Goal: Check status: Check status

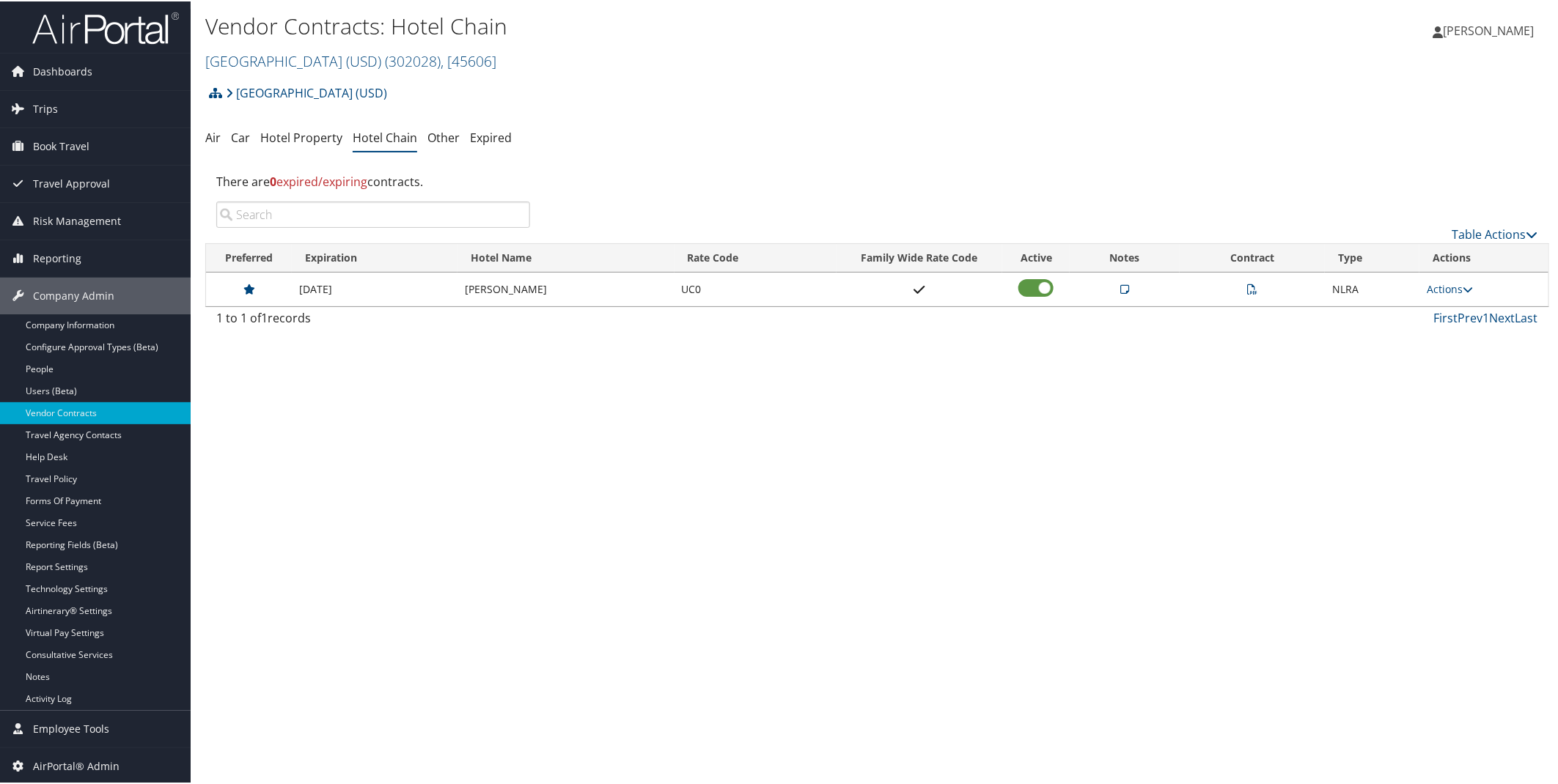
click at [603, 491] on div "Vendor Contracts: Hotel Chain University of San Diego (USD) ( 302028 ) , [ 4560…" at bounding box center [877, 392] width 1374 height 784
click at [1473, 746] on div "Vendor Contracts: Hotel Chain [GEOGRAPHIC_DATA] (USD) ( 302028 ) , [ 45606 ] [G…" at bounding box center [874, 392] width 1368 height 784
click at [1257, 283] on td at bounding box center [1253, 288] width 145 height 34
click at [1250, 282] on icon at bounding box center [1253, 287] width 10 height 10
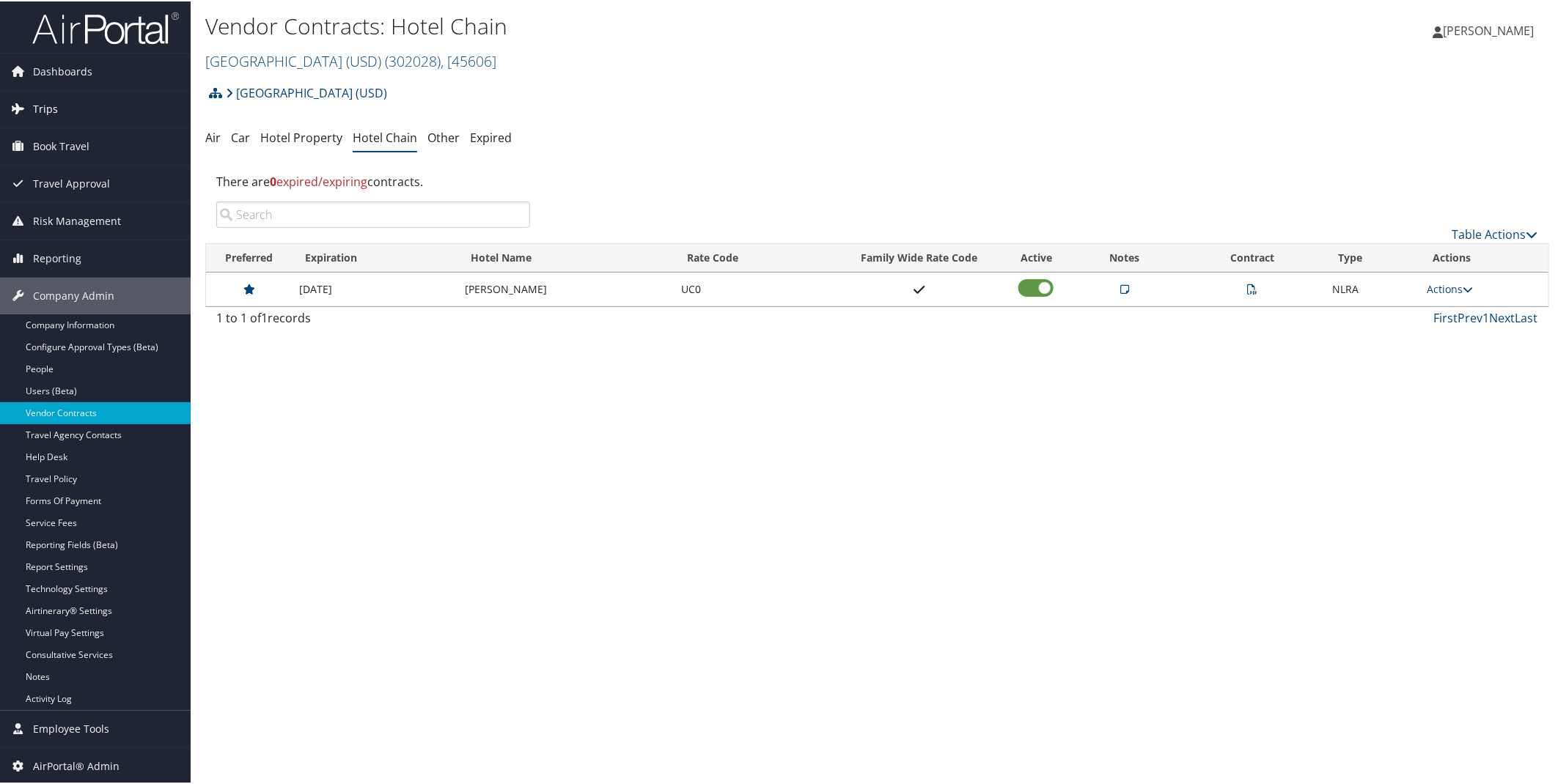
click at [98, 107] on link "Trips" at bounding box center [95, 107] width 190 height 37
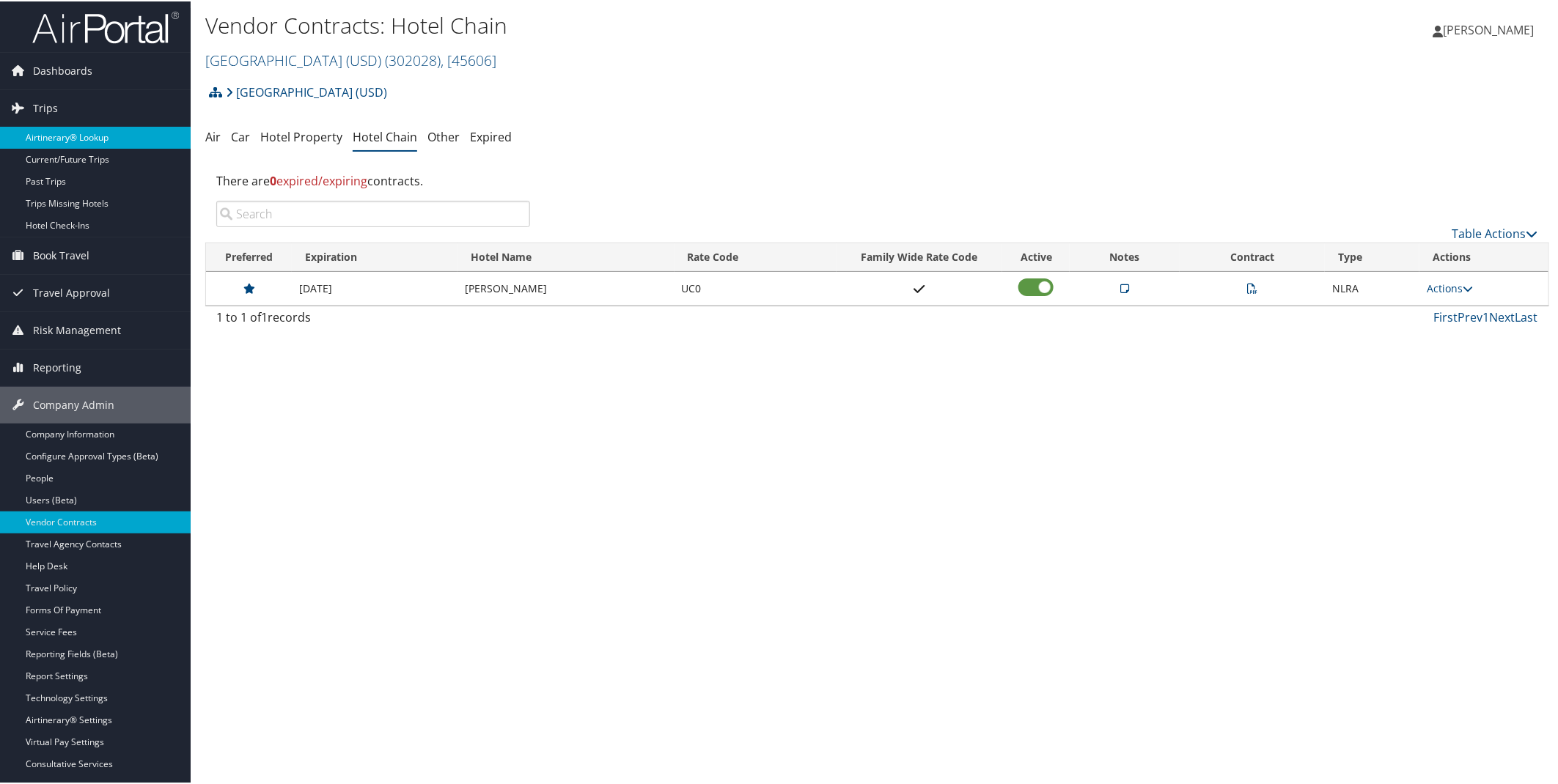
click at [91, 130] on link "Airtinerary® Lookup" at bounding box center [95, 136] width 190 height 22
click at [84, 136] on link "Airtinerary® Lookup" at bounding box center [95, 136] width 190 height 22
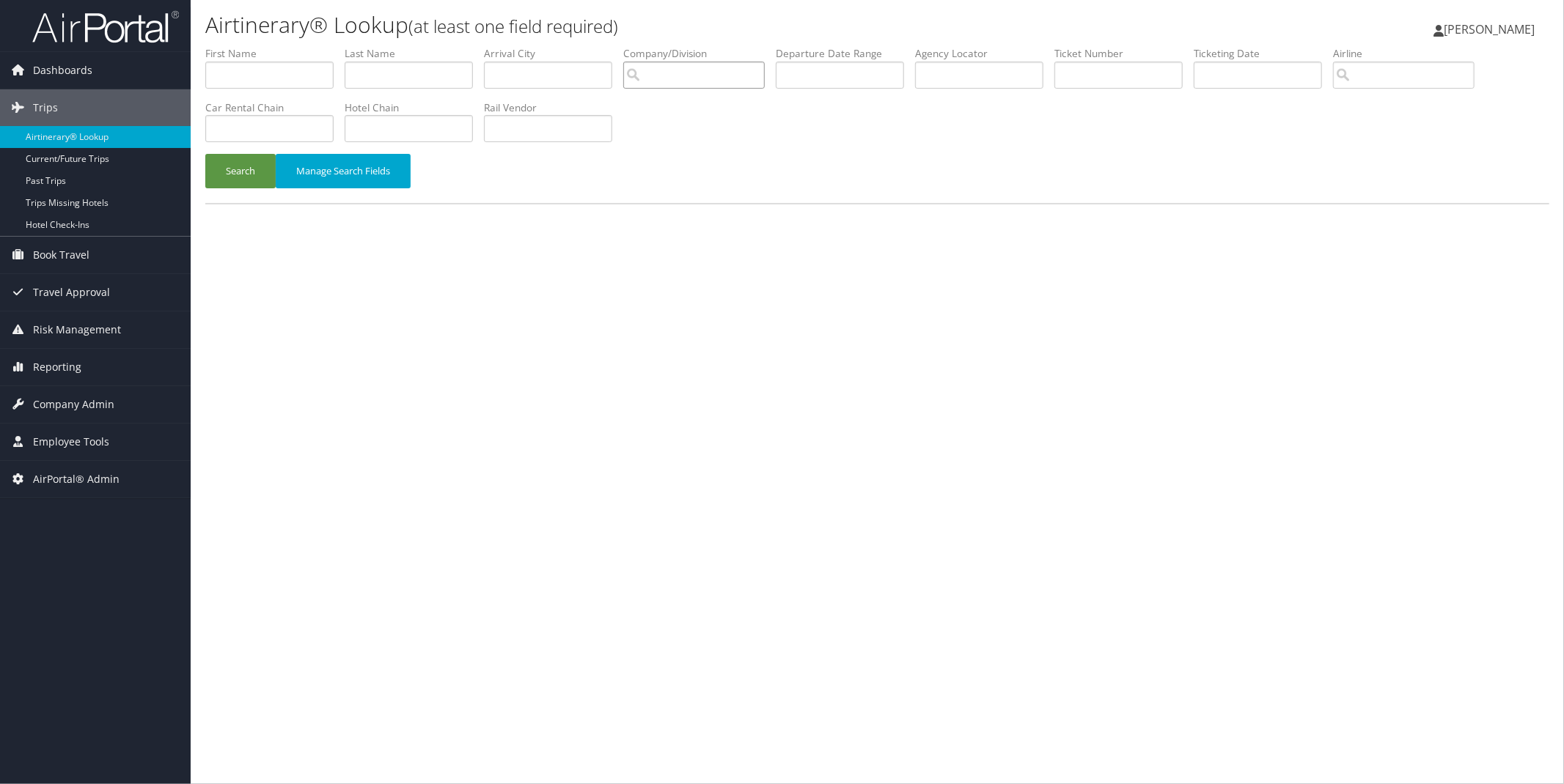
click at [697, 84] on input "search" at bounding box center [694, 74] width 142 height 27
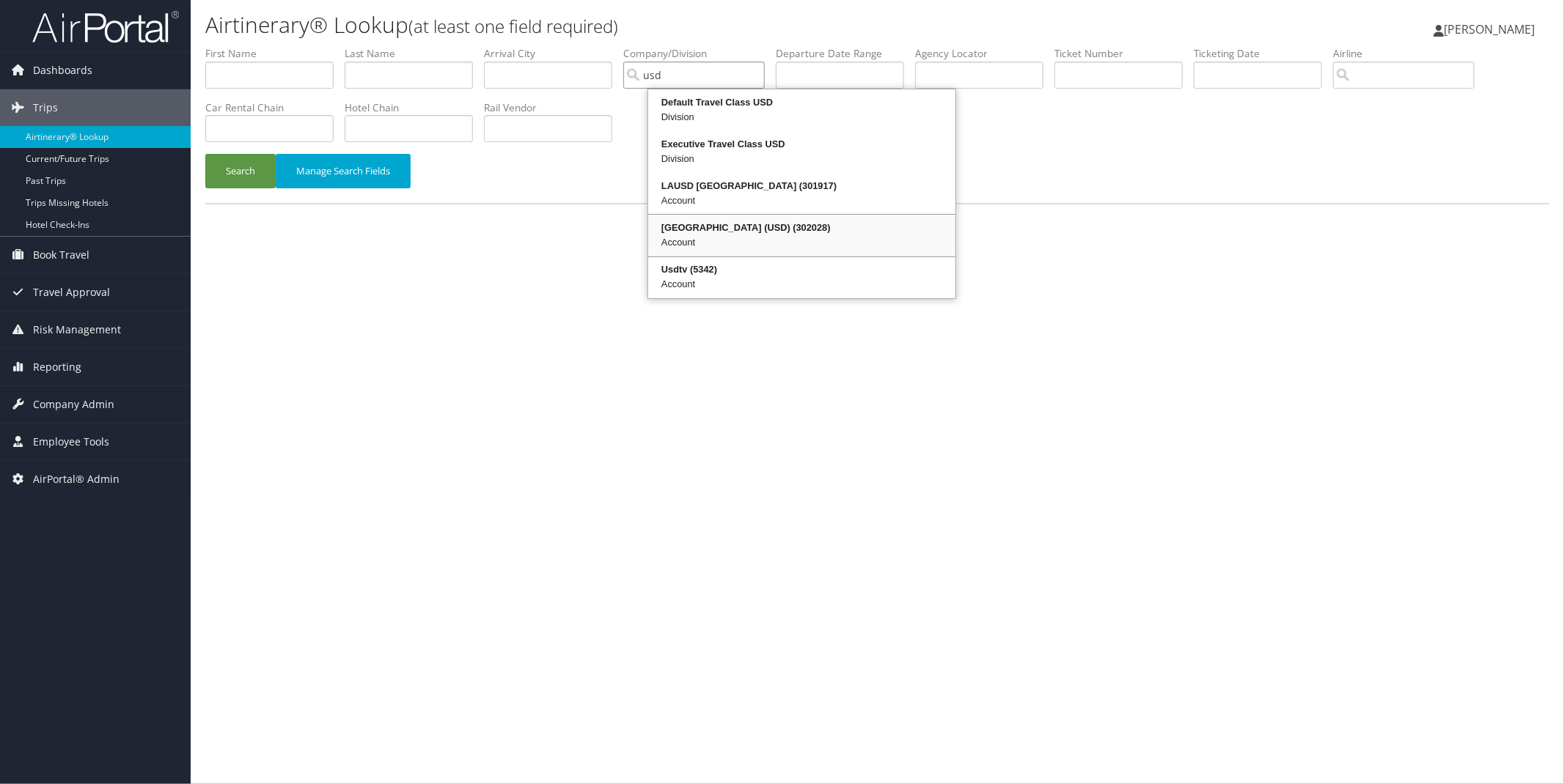
click at [695, 233] on div "University of San Diego (USD) (302028)" at bounding box center [801, 228] width 302 height 15
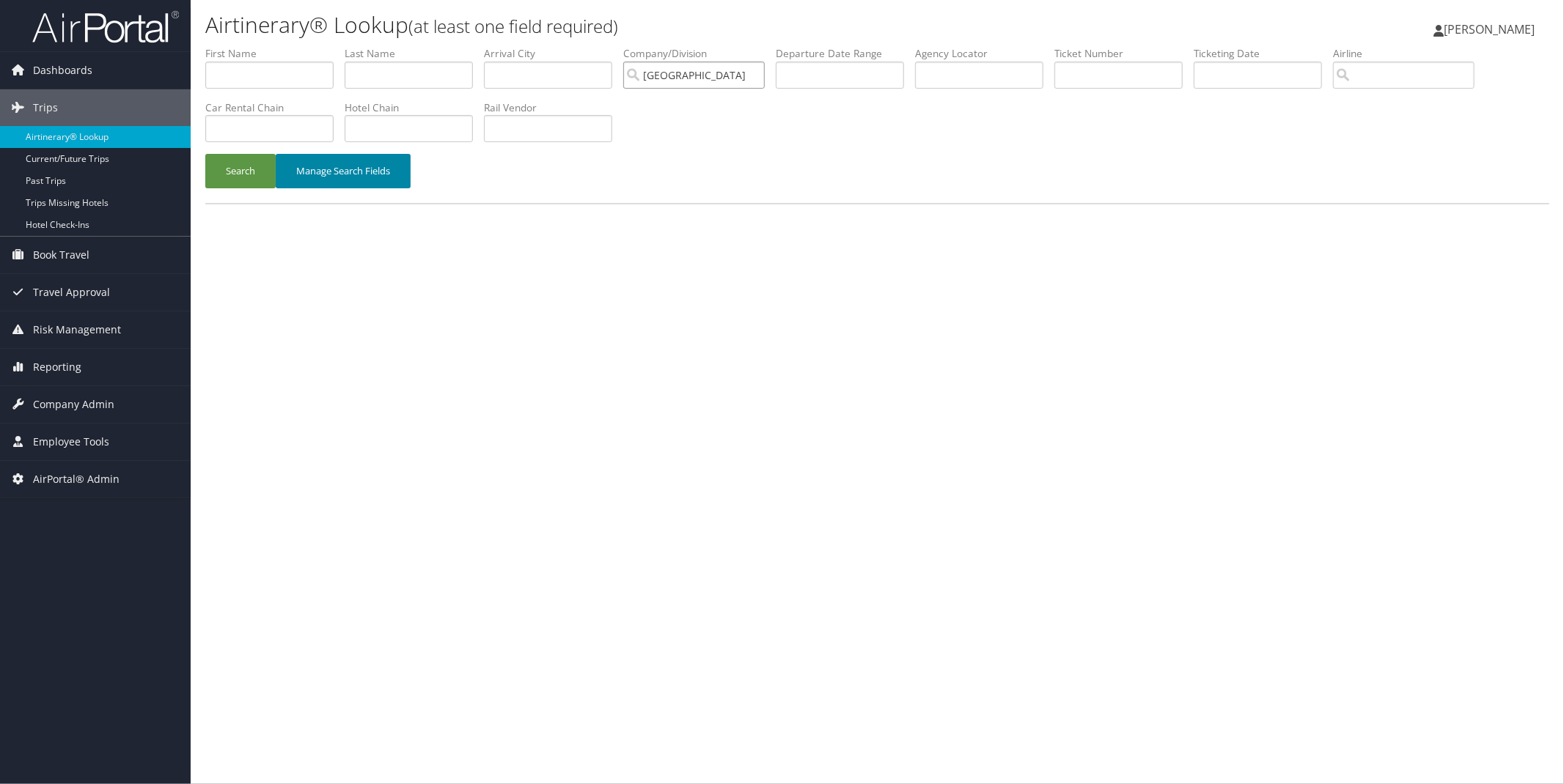
type input "[GEOGRAPHIC_DATA] (USD)"
click at [387, 173] on button "Manage Search Fields" at bounding box center [343, 170] width 135 height 35
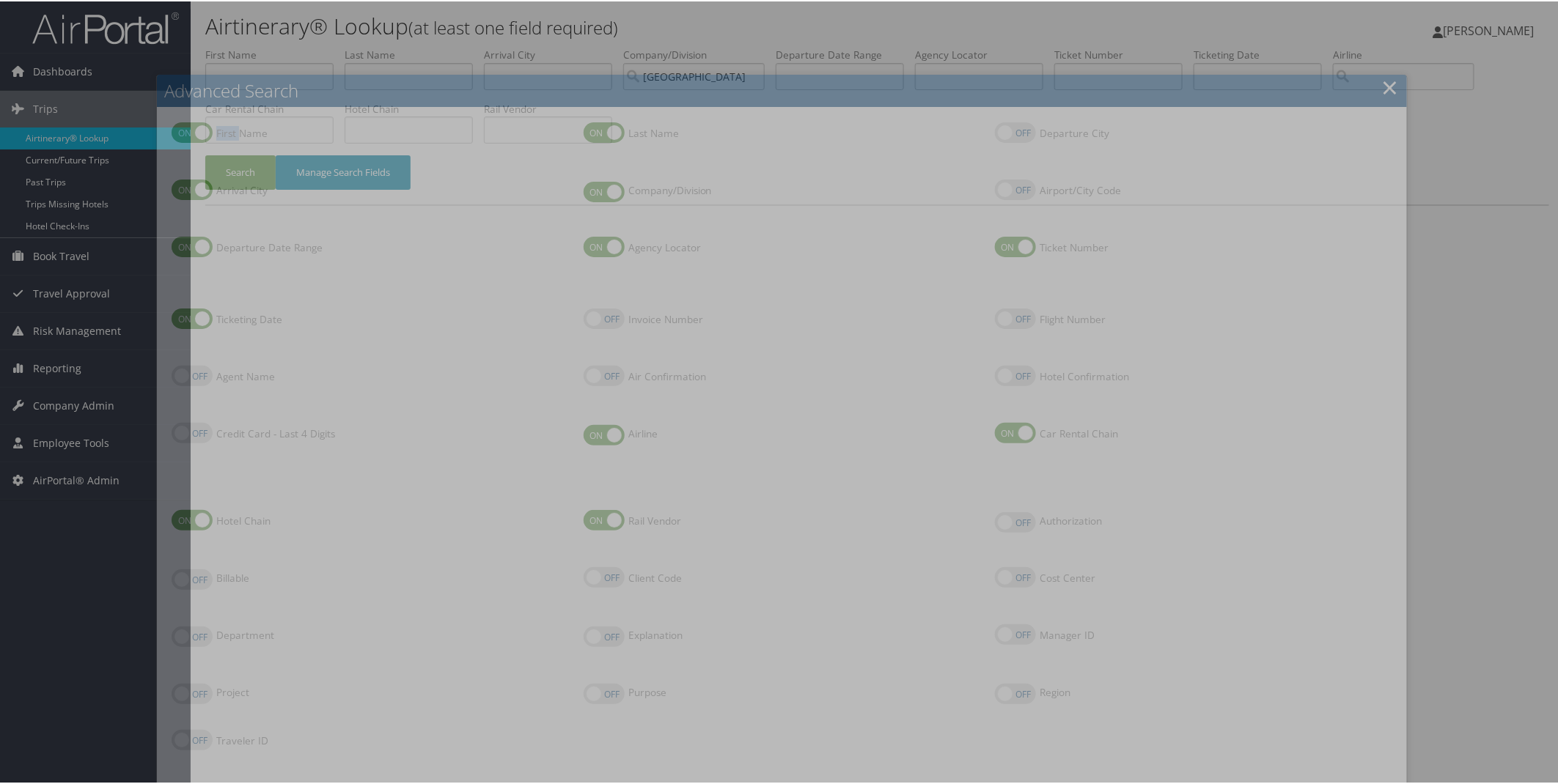
click at [387, 173] on li "First Name First Name" at bounding box center [370, 150] width 412 height 57
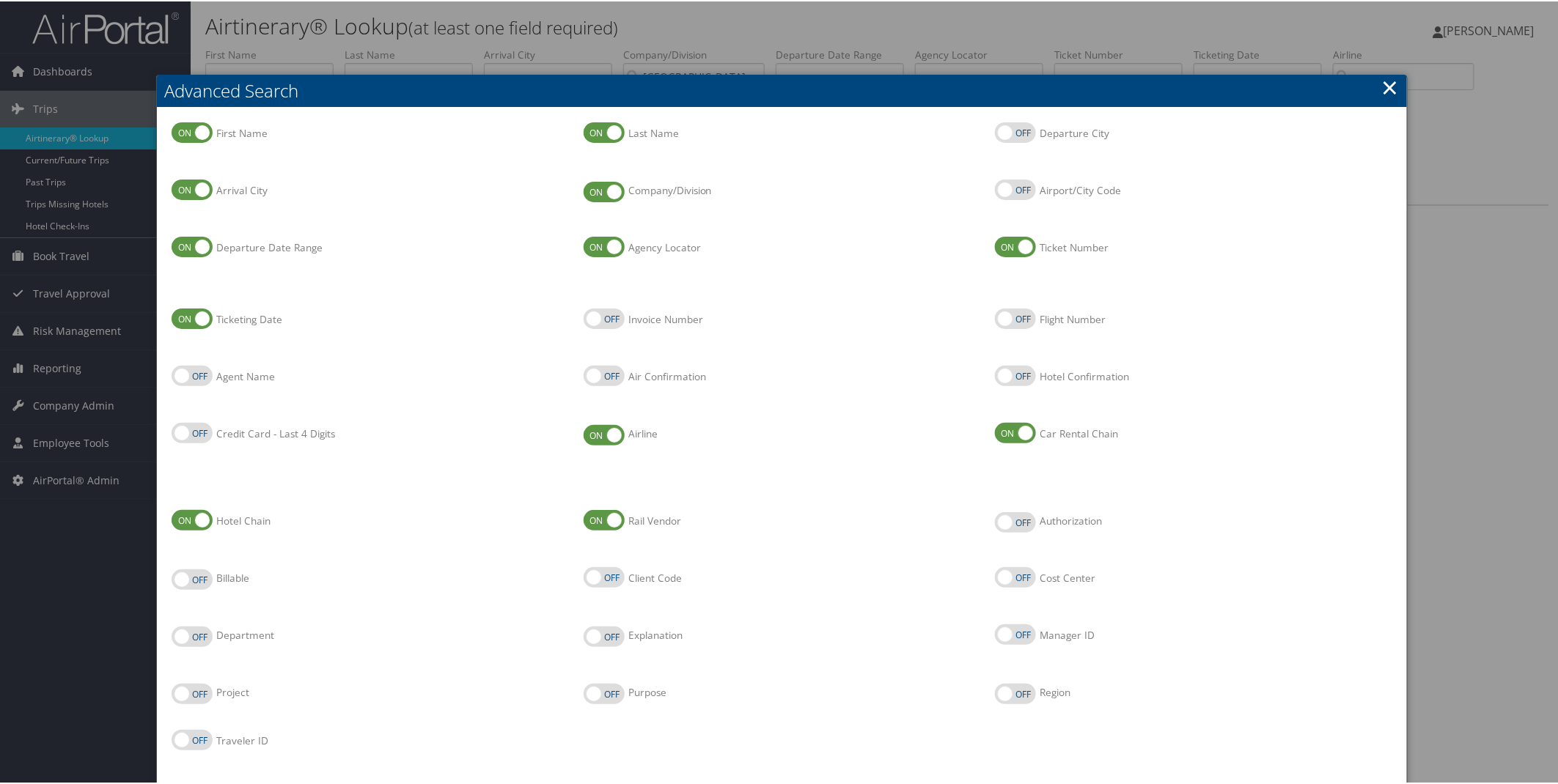
click at [1383, 85] on link "×" at bounding box center [1390, 86] width 17 height 30
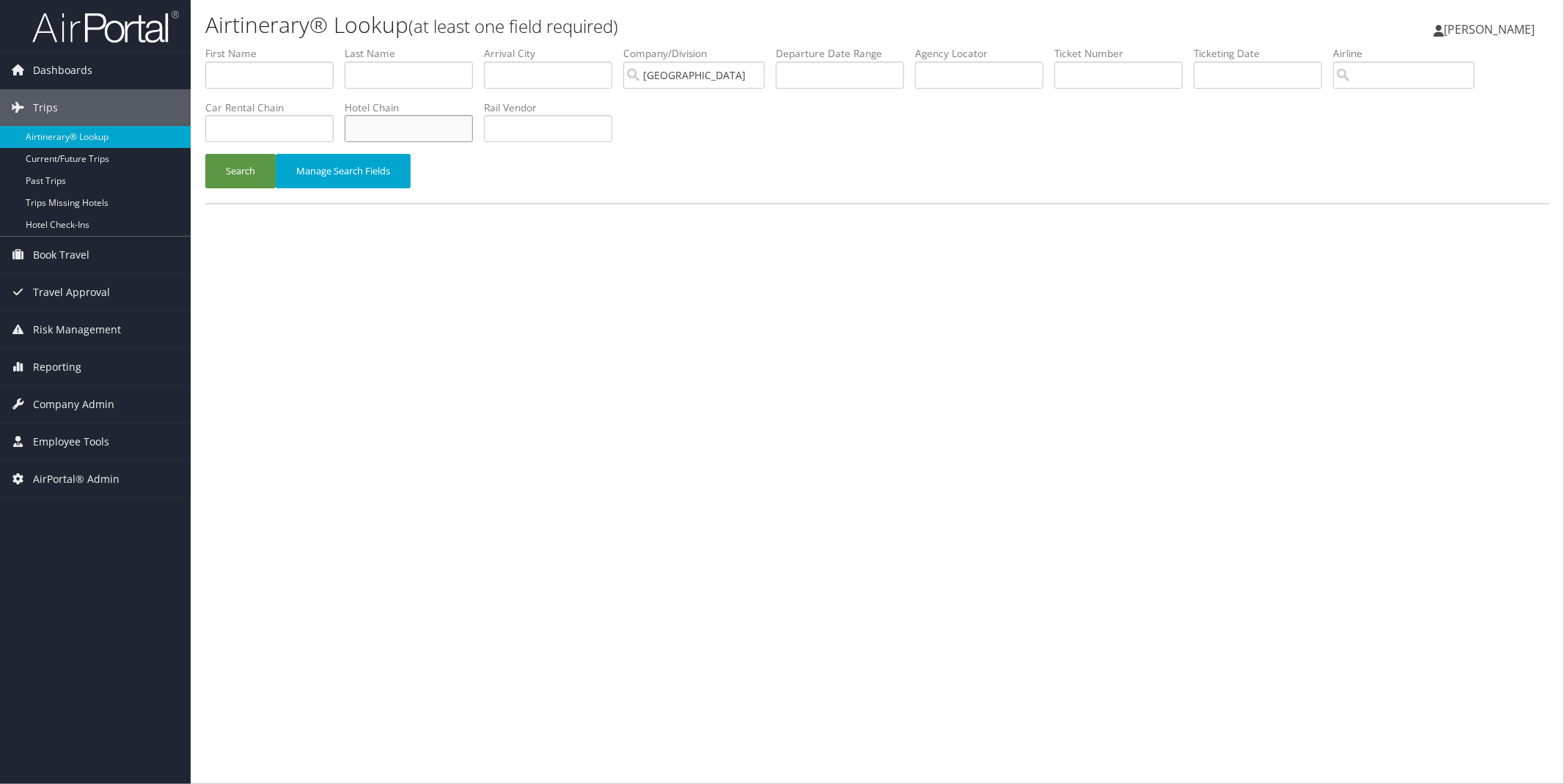
click at [473, 128] on input "text" at bounding box center [409, 128] width 128 height 27
type input "wyndham"
click at [236, 172] on button "Search" at bounding box center [240, 170] width 70 height 35
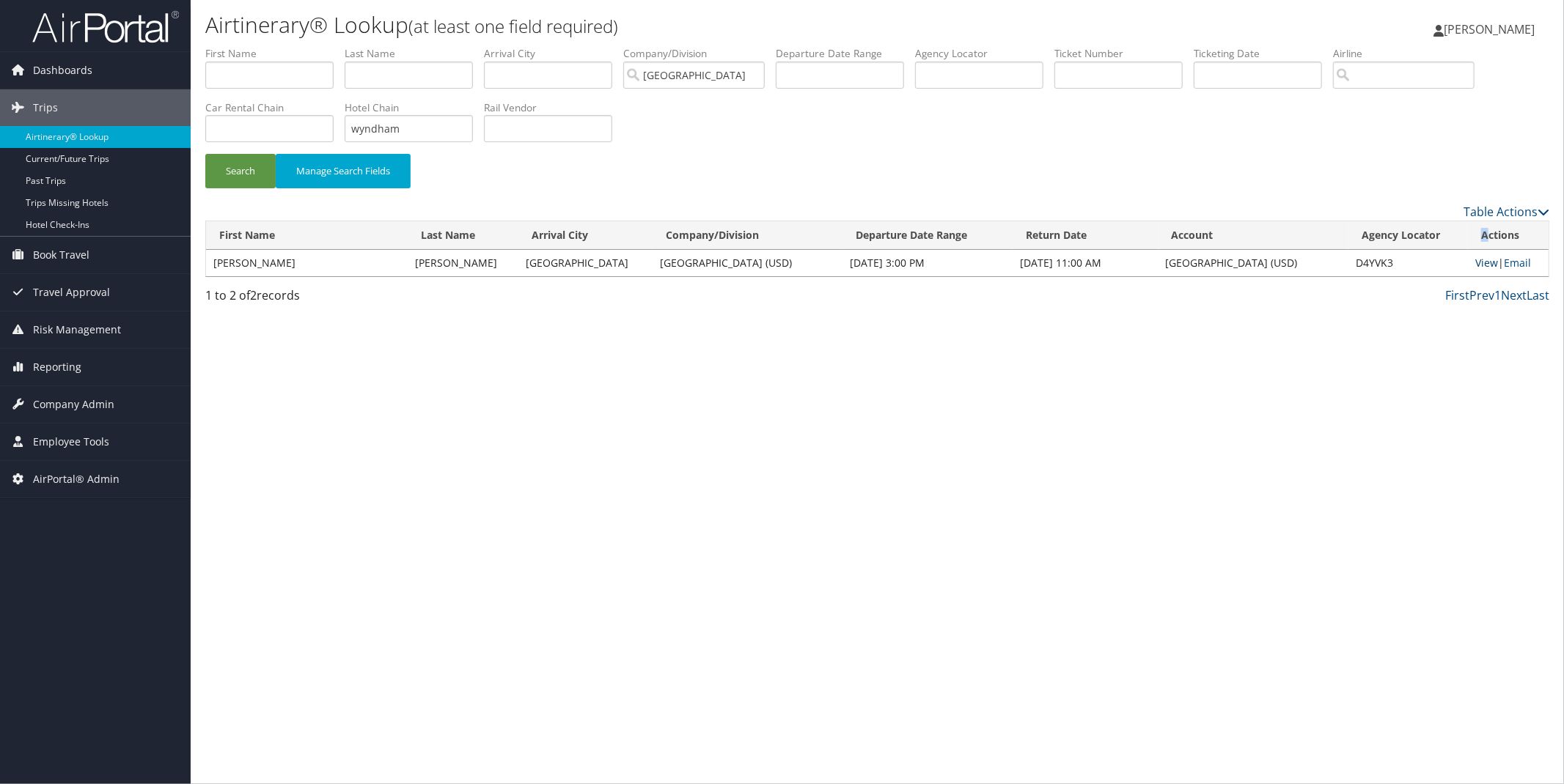
click at [1476, 259] on link "View" at bounding box center [1487, 263] width 23 height 14
